Goal: Task Accomplishment & Management: Manage account settings

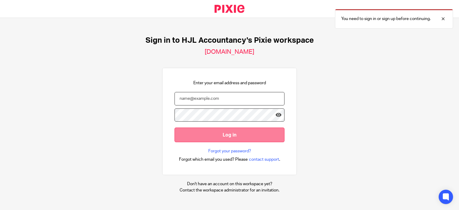
type input "[PERSON_NAME][EMAIL_ADDRESS][DOMAIN_NAME]"
click at [233, 134] on input "Log in" at bounding box center [230, 135] width 110 height 15
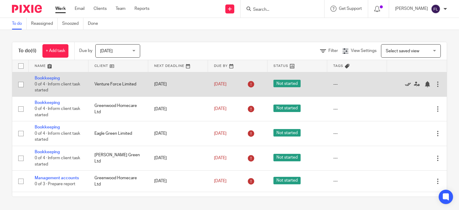
click at [405, 85] on icon at bounding box center [408, 84] width 6 height 6
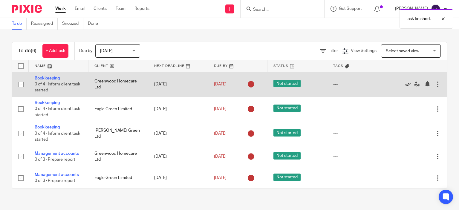
click at [405, 83] on icon at bounding box center [408, 84] width 6 height 6
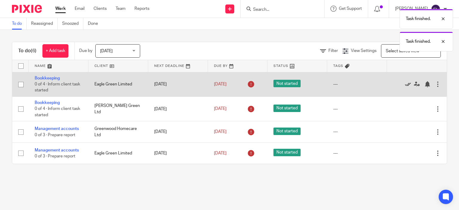
click at [405, 83] on icon at bounding box center [408, 84] width 6 height 6
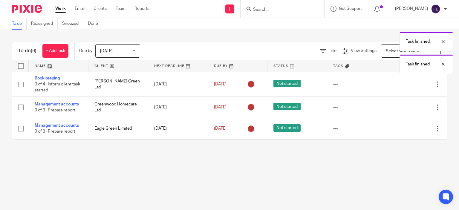
click at [405, 83] on icon at bounding box center [408, 84] width 6 height 6
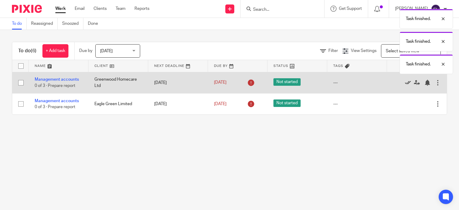
click at [405, 83] on icon at bounding box center [408, 83] width 6 height 6
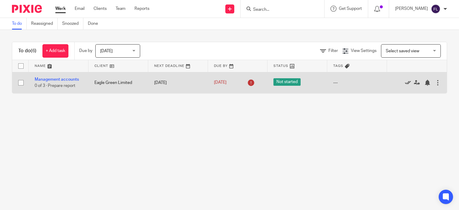
click at [405, 81] on icon at bounding box center [408, 83] width 6 height 6
